Goal: Task Accomplishment & Management: Manage account settings

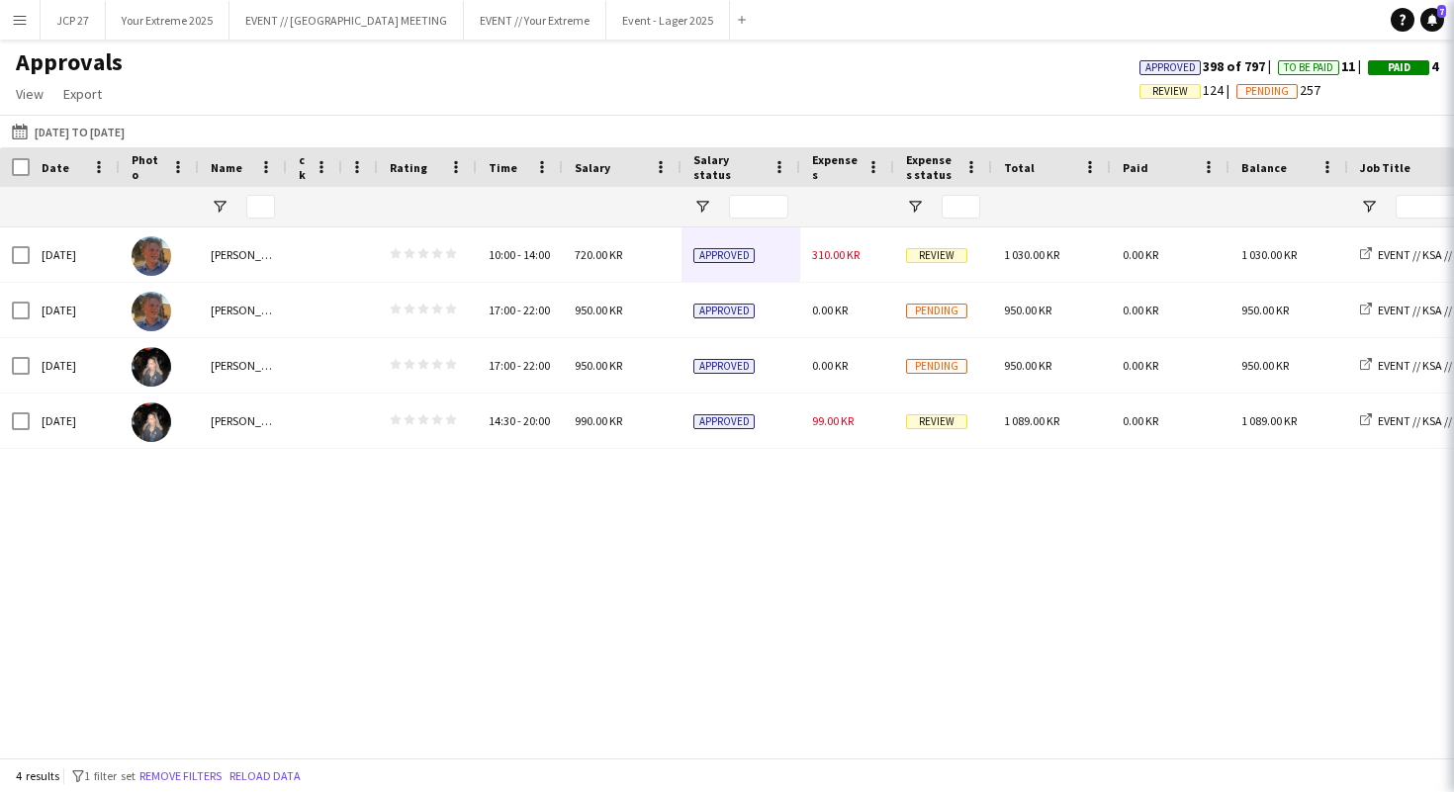
scroll to position [6, 0]
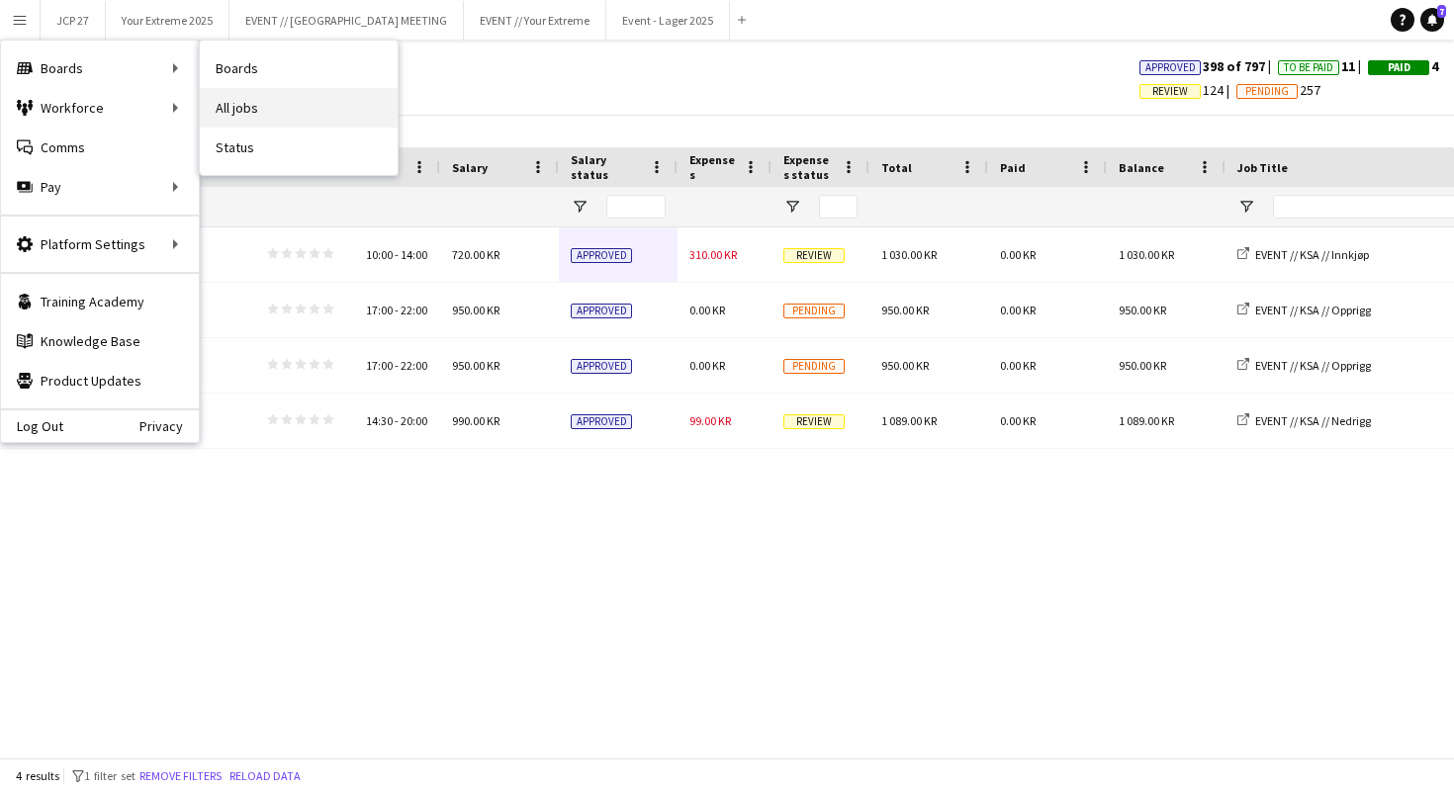
click at [241, 101] on link "All jobs" at bounding box center [299, 108] width 198 height 40
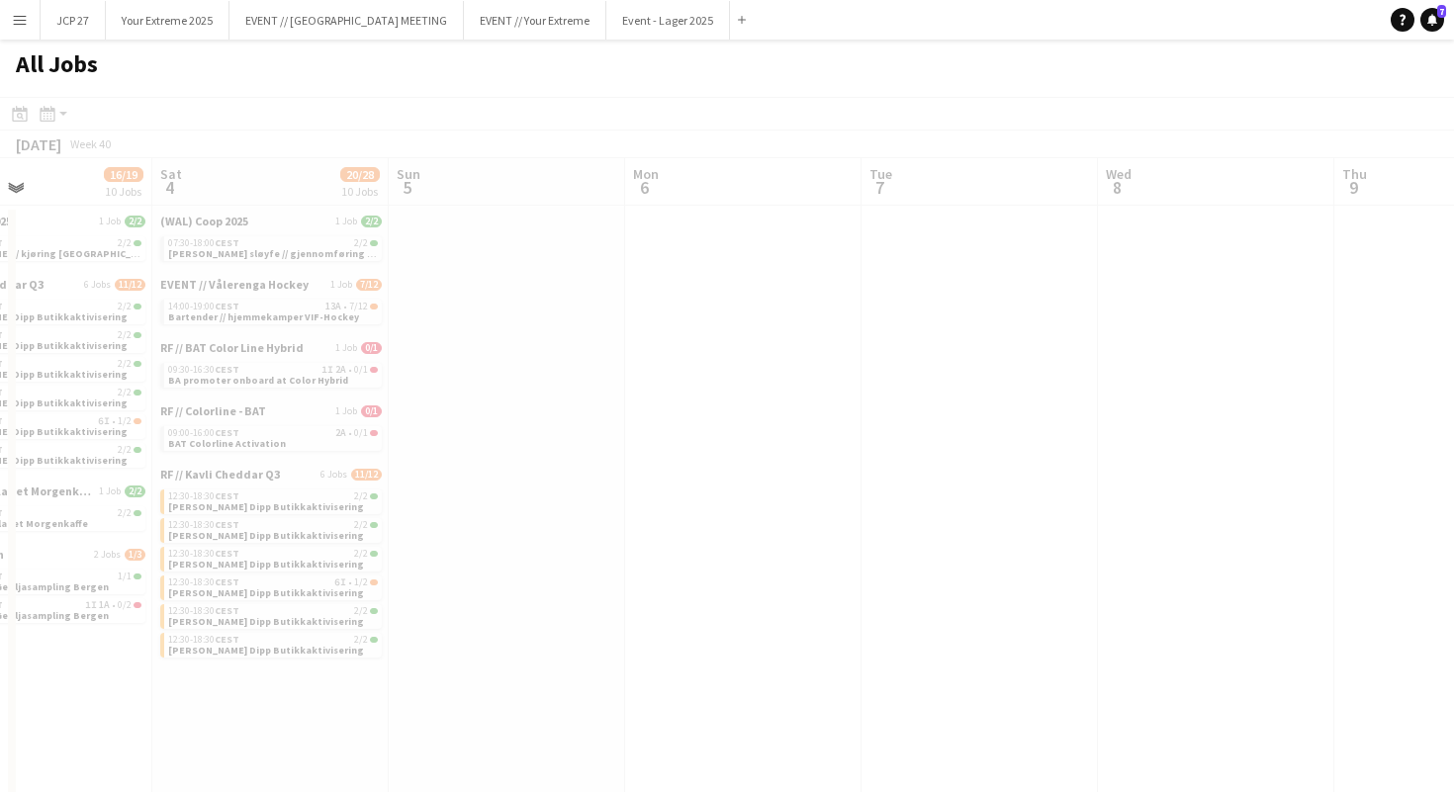
scroll to position [0, 557]
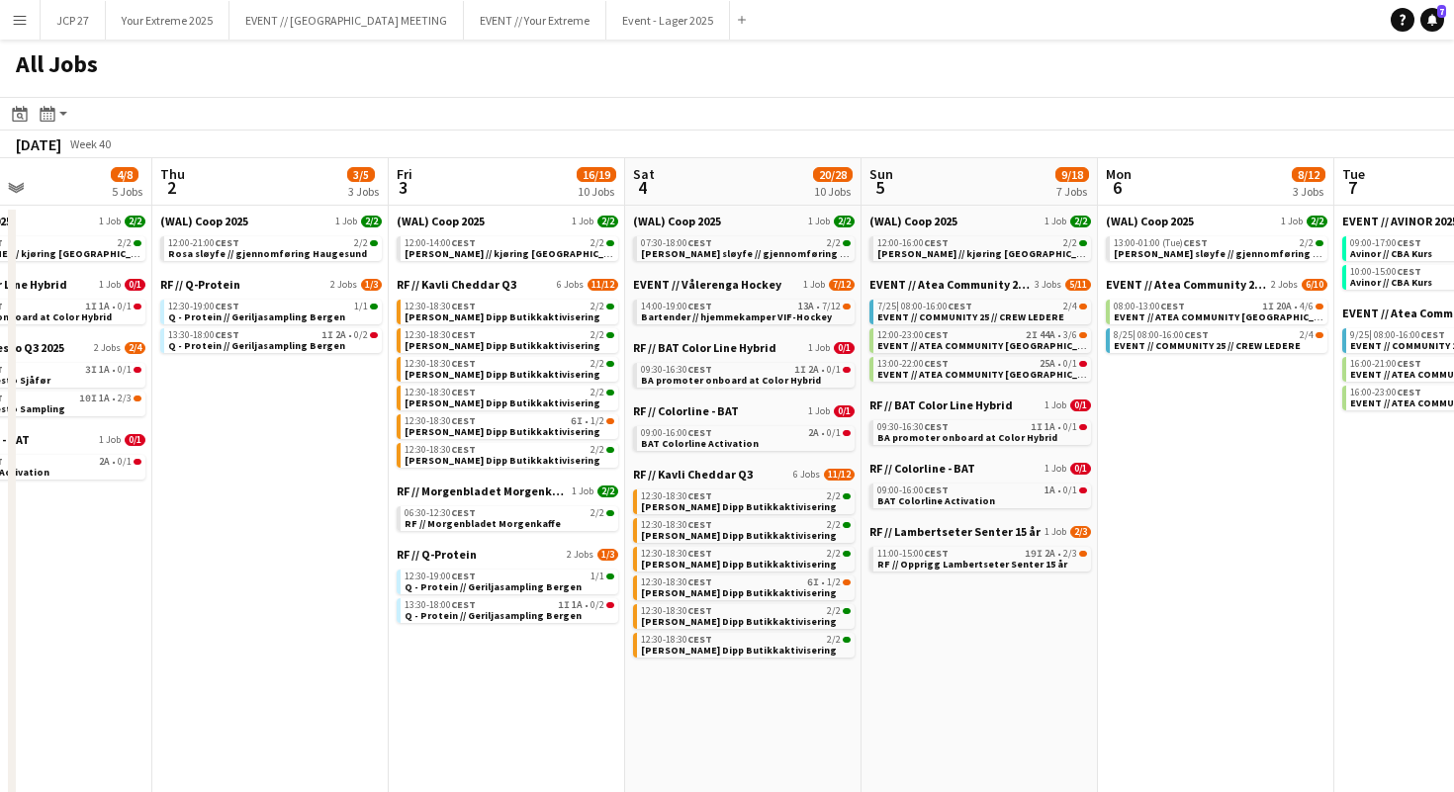
click at [115, 142] on span "Week 40" at bounding box center [89, 143] width 49 height 15
click at [59, 118] on app-action-btn "Month view / Day view" at bounding box center [54, 114] width 36 height 24
click at [384, 103] on app-toolbar "Date picker SEP 2025 SEP 2025 Monday M Tuesday T Wednesday W Thursday T Friday …" at bounding box center [727, 114] width 1454 height 34
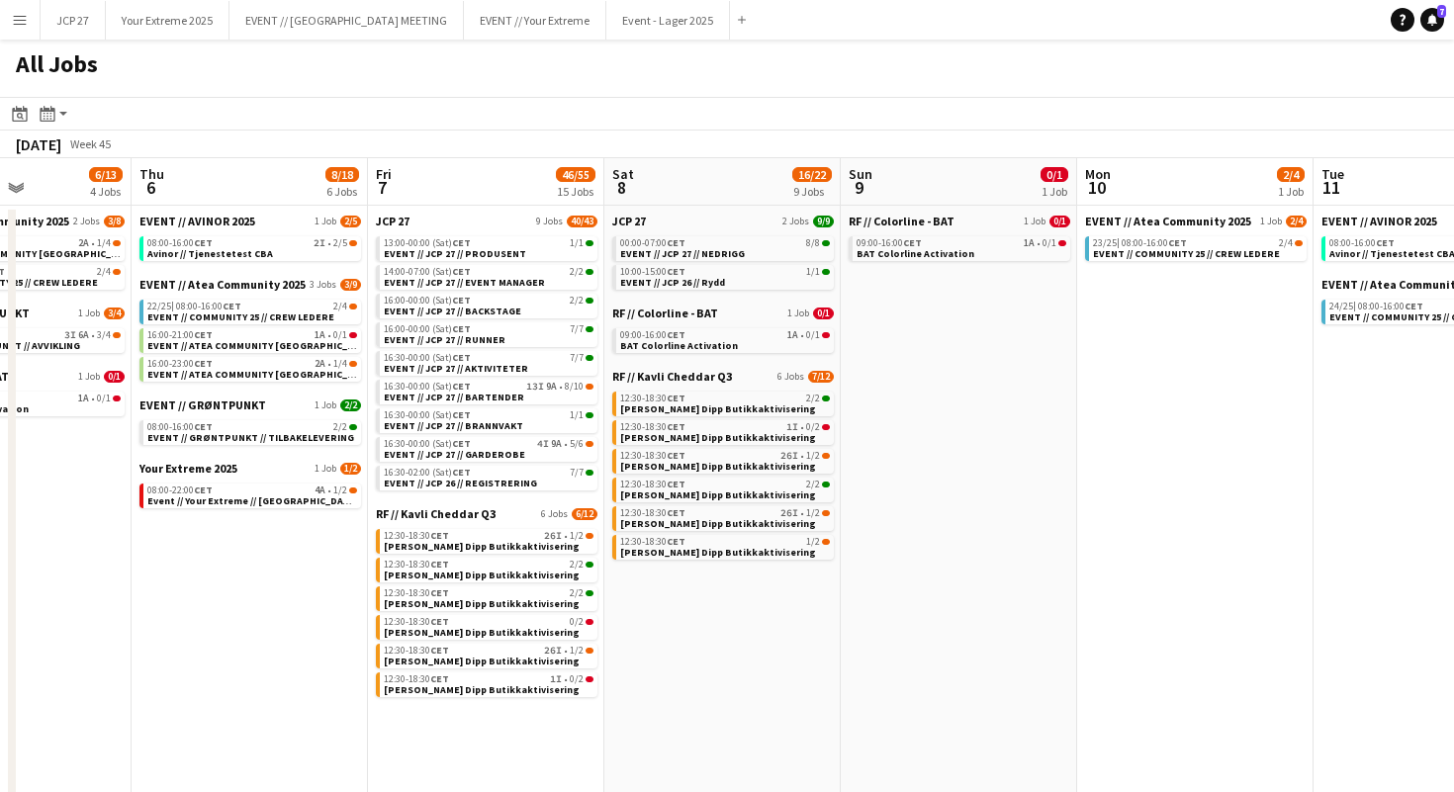
scroll to position [0, 576]
click at [412, 243] on span "13:00-00:00 (Sat) CET" at bounding box center [428, 243] width 87 height 10
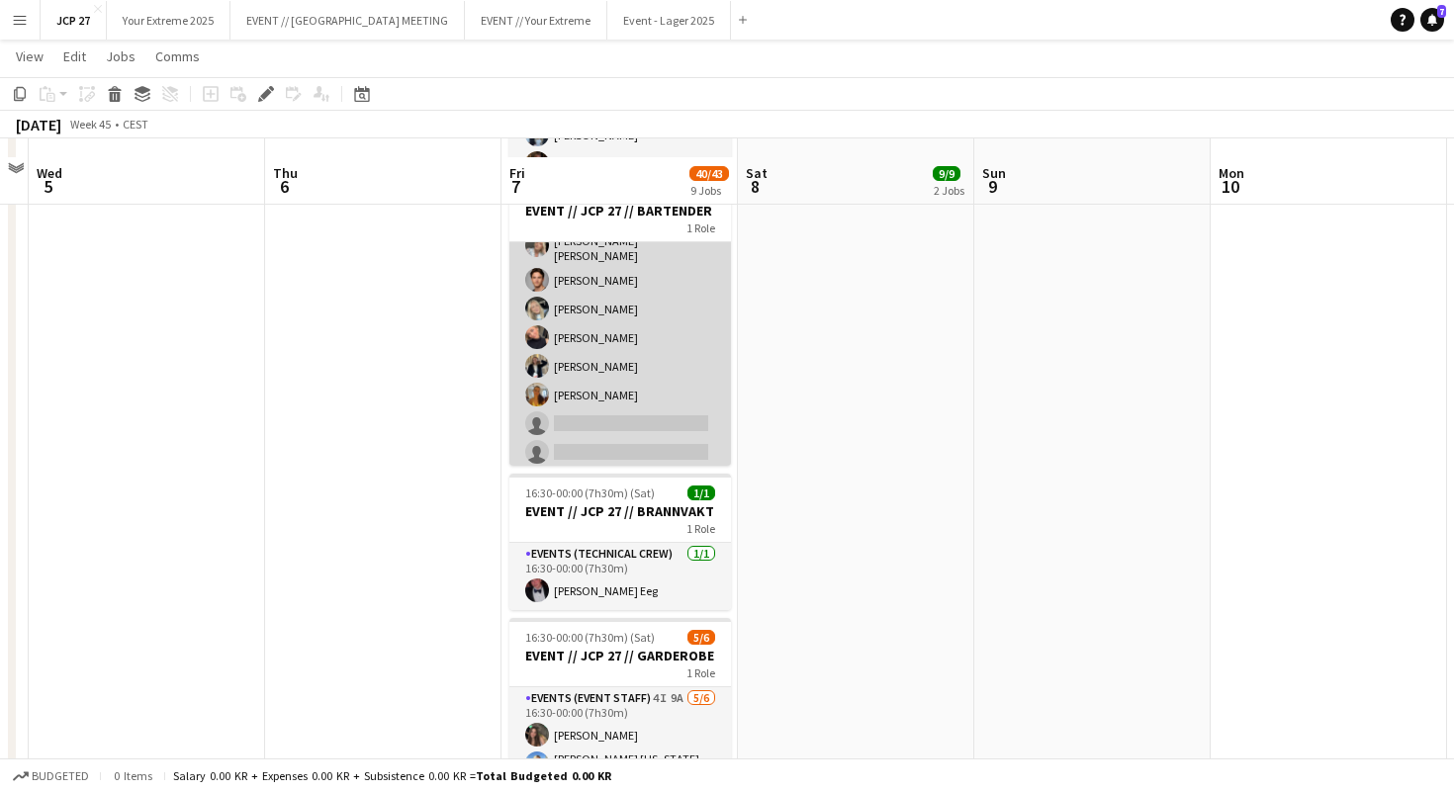
scroll to position [1756, 0]
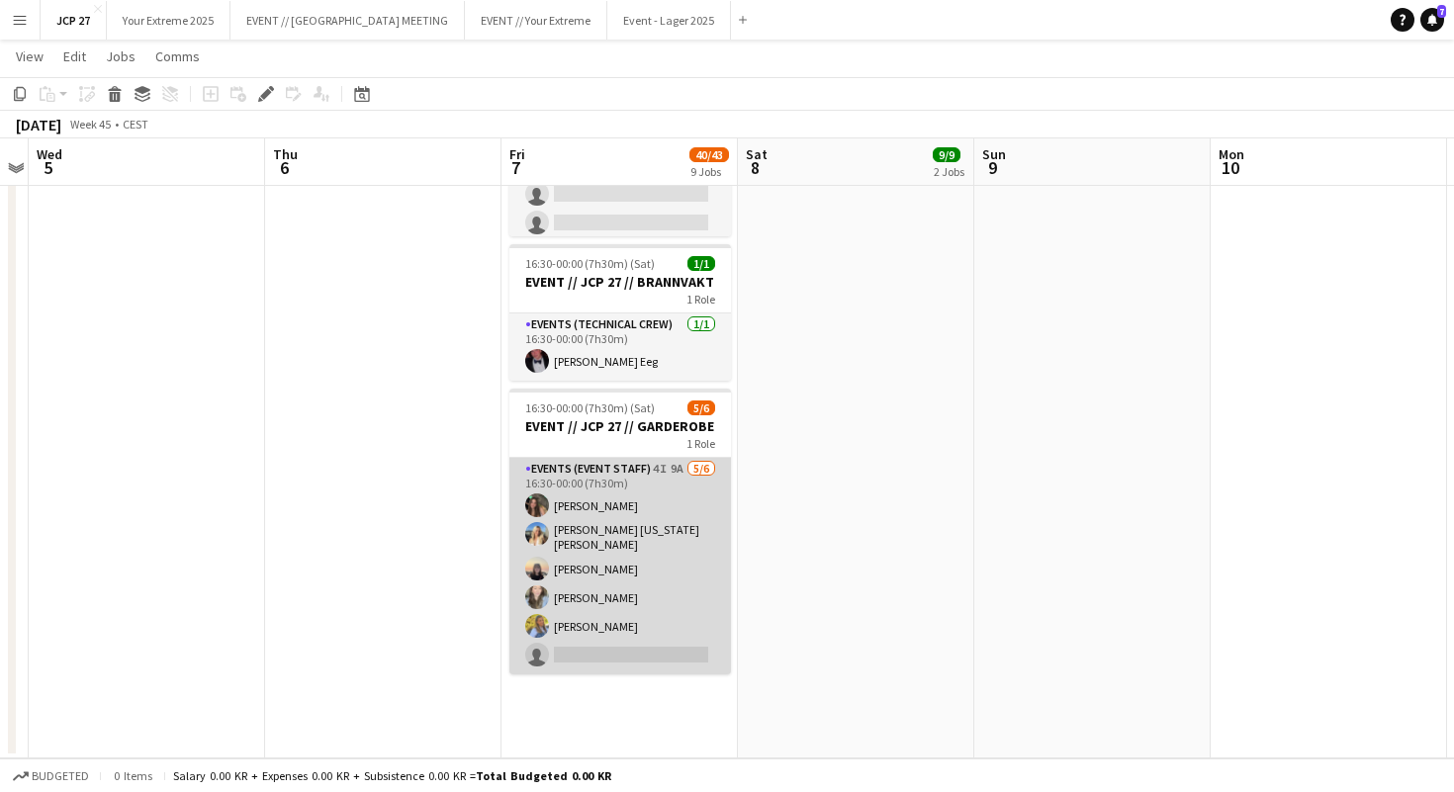
click at [610, 646] on app-card-role "Events (Event Staff) 4I 9A [DATE] 16:30-00:00 (7h30m) [PERSON_NAME] [PERSON_NAM…" at bounding box center [619, 566] width 221 height 217
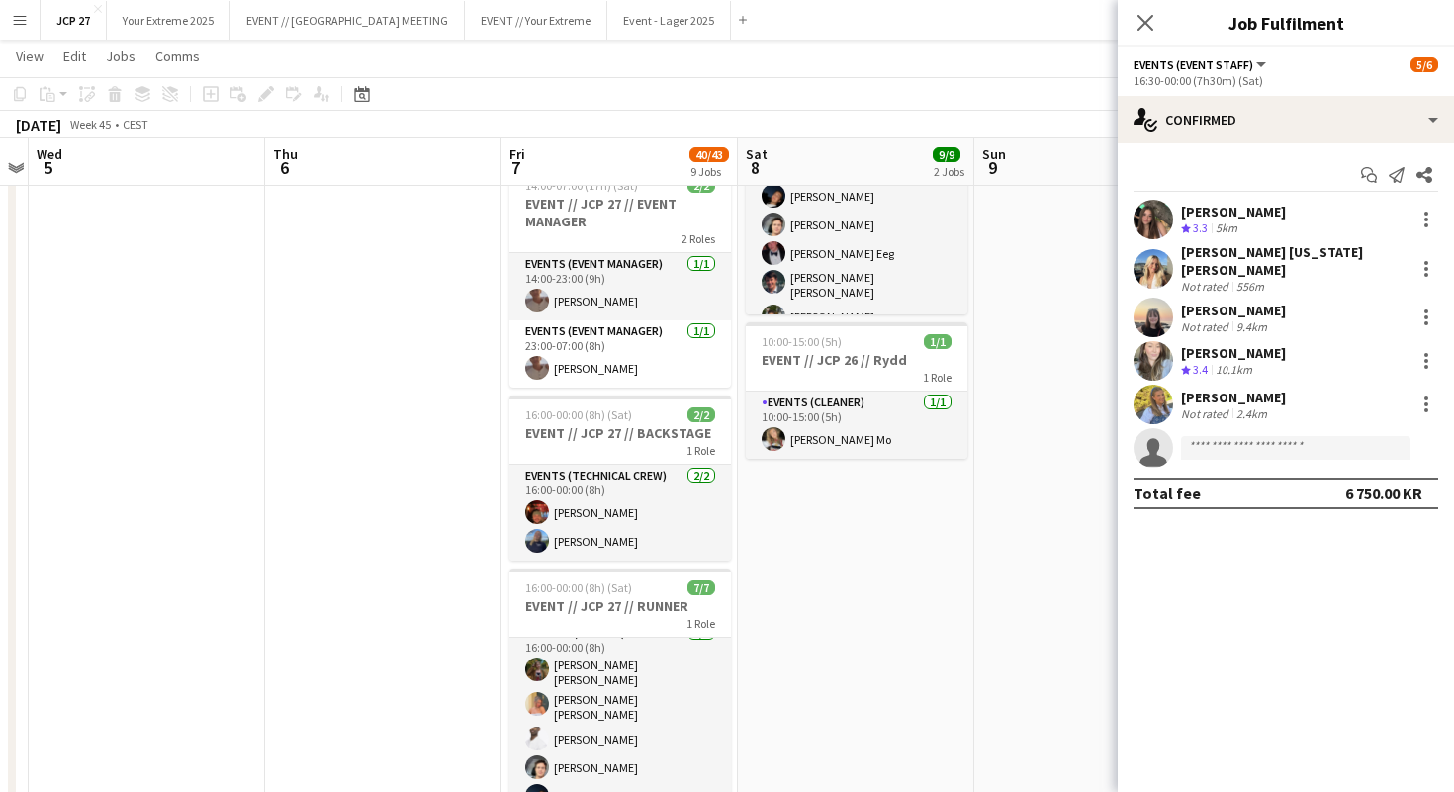
scroll to position [44, 0]
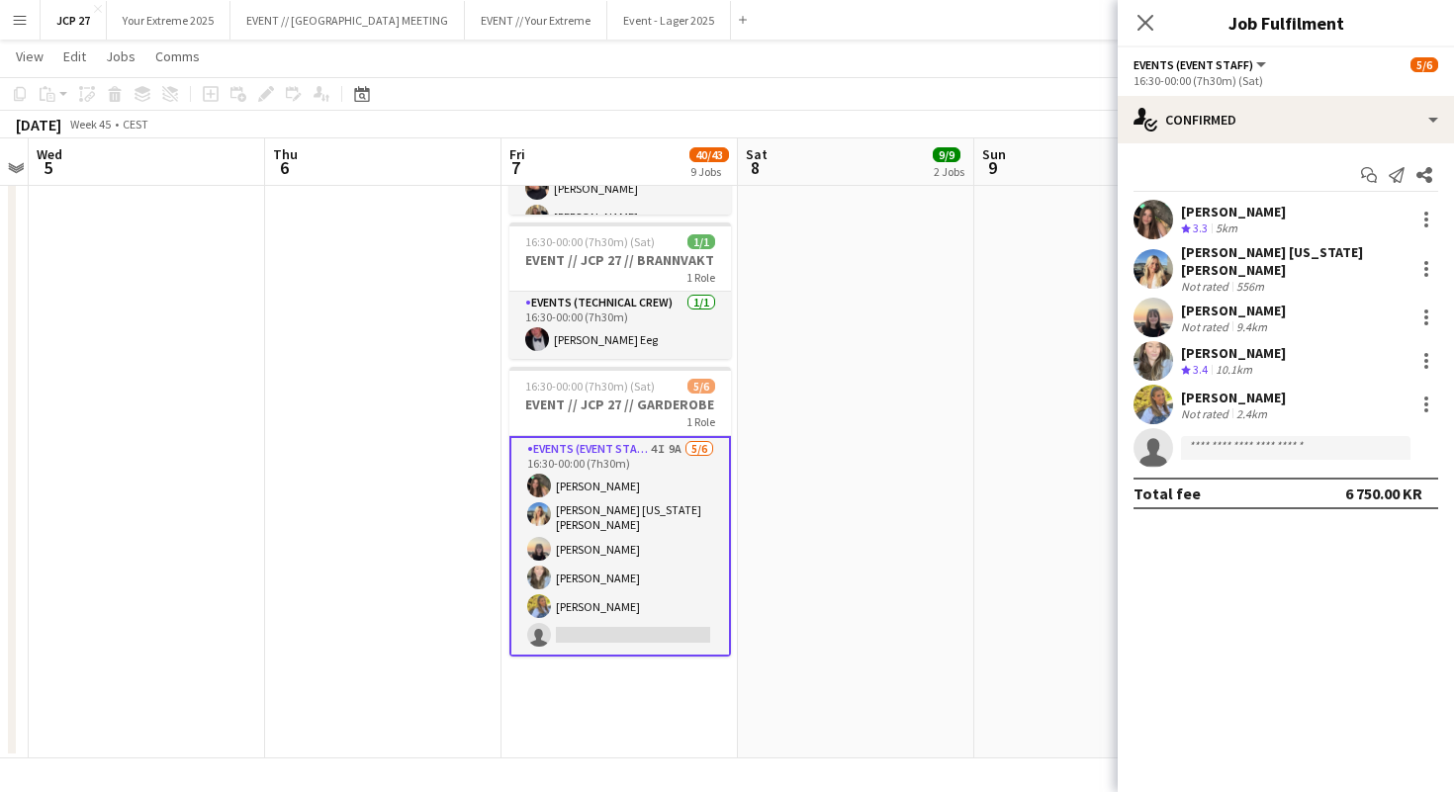
click at [617, 621] on app-card-role "Events (Event Staff) 4I 9A [DATE] 16:30-00:00 (7h30m) [PERSON_NAME] [PERSON_NAM…" at bounding box center [619, 546] width 221 height 221
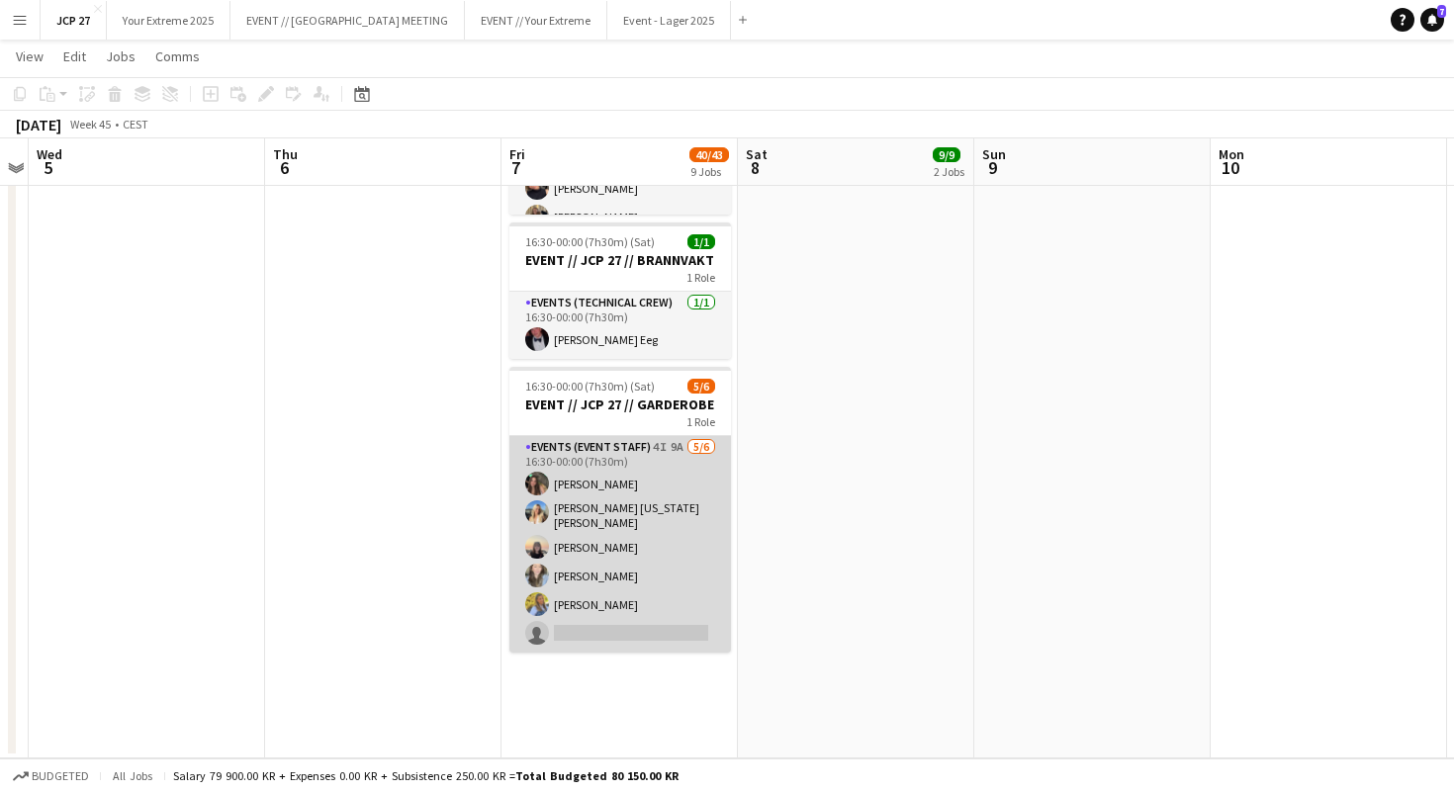
click at [628, 626] on app-card-role "Events (Event Staff) 4I 9A [DATE] 16:30-00:00 (7h30m) [PERSON_NAME] [PERSON_NAM…" at bounding box center [619, 544] width 221 height 217
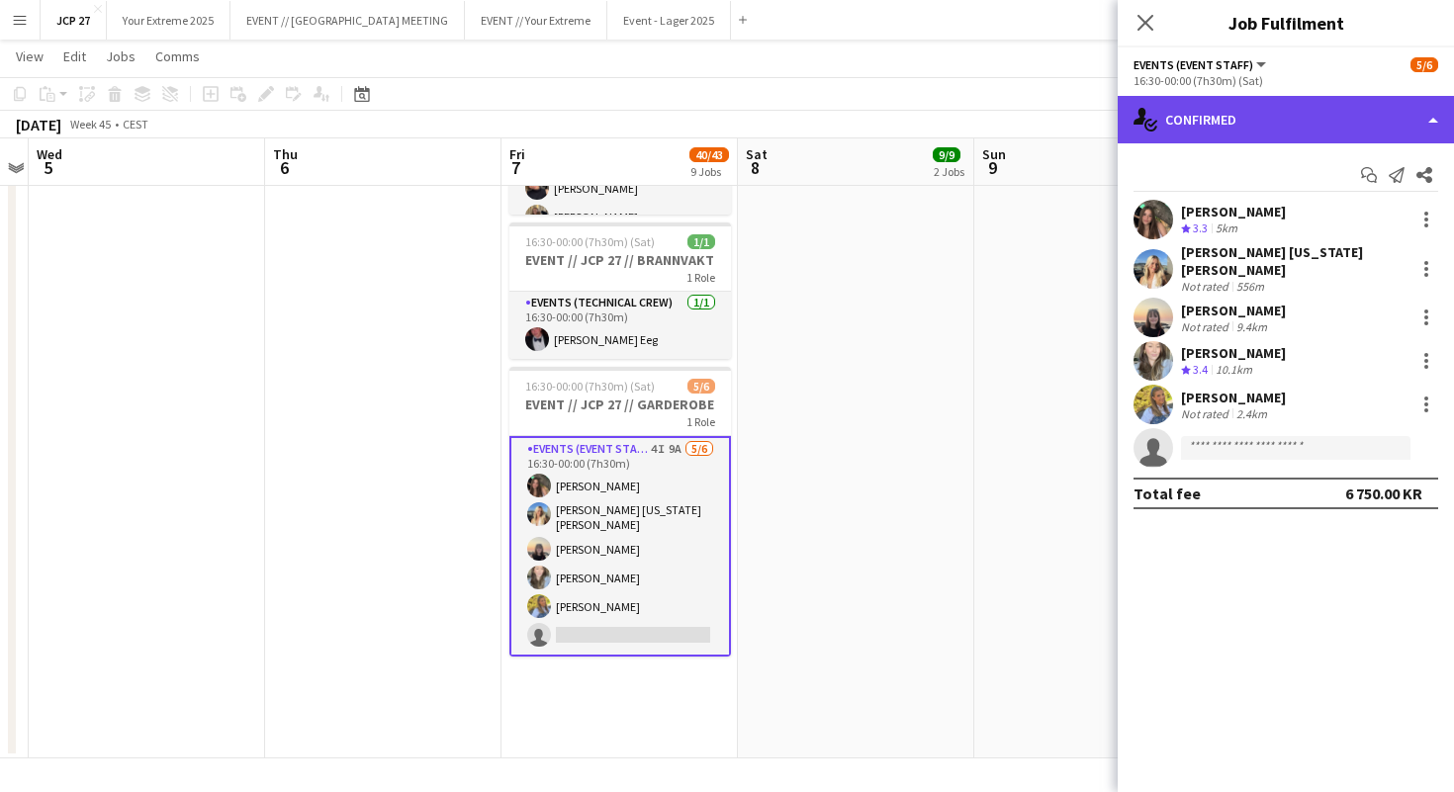
click at [1374, 126] on div "single-neutral-actions-check-2 Confirmed" at bounding box center [1285, 119] width 336 height 47
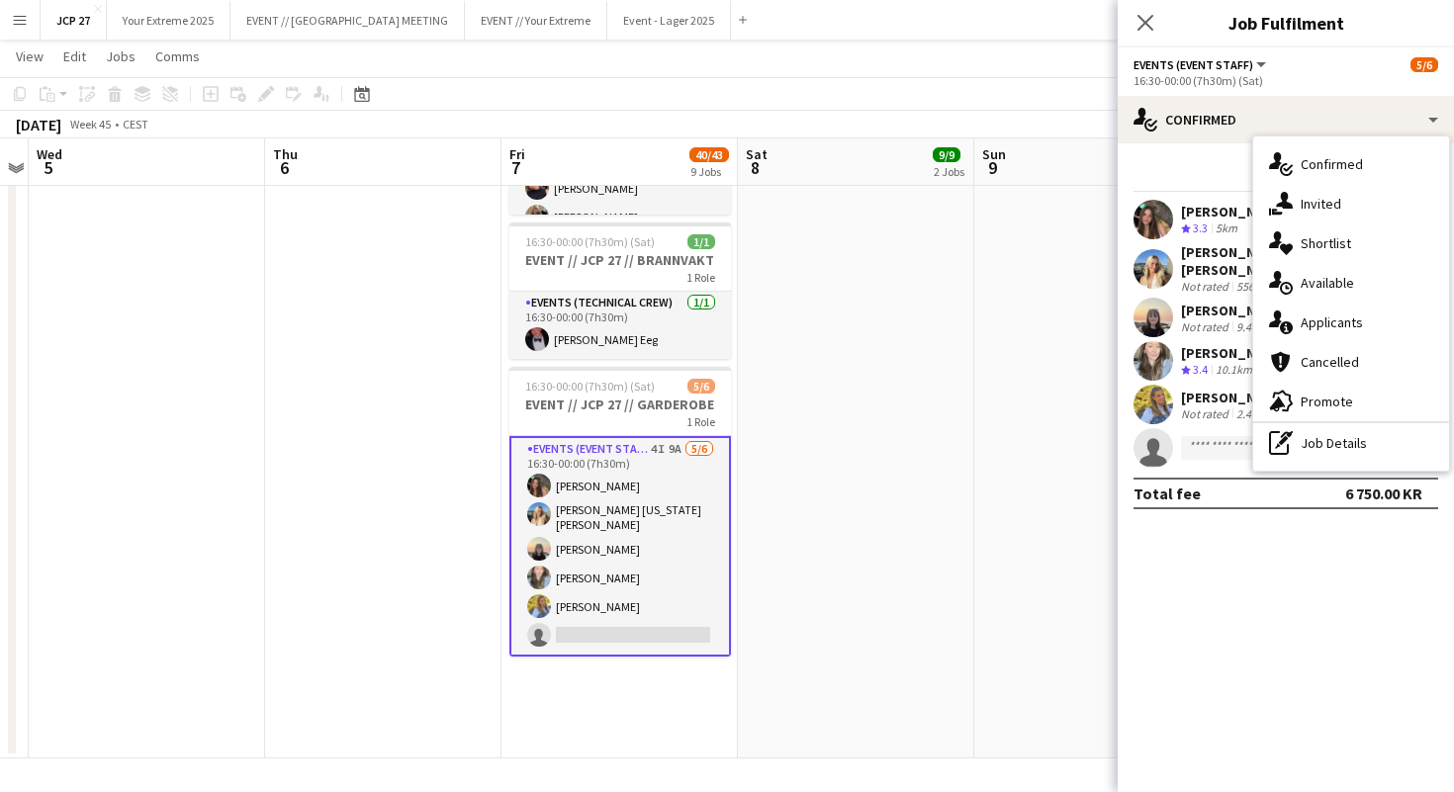
click at [1319, 65] on div "Events (Event Staff) All roles Events (Event Staff) 5/6" at bounding box center [1285, 64] width 305 height 18
